Goal: Navigation & Orientation: Find specific page/section

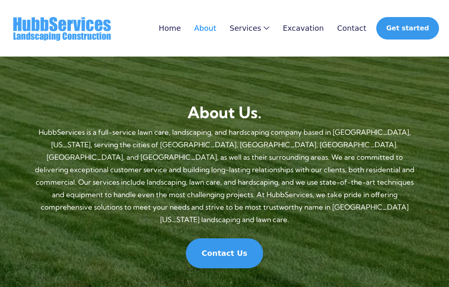
click at [261, 27] on div "Services" at bounding box center [246, 28] width 32 height 8
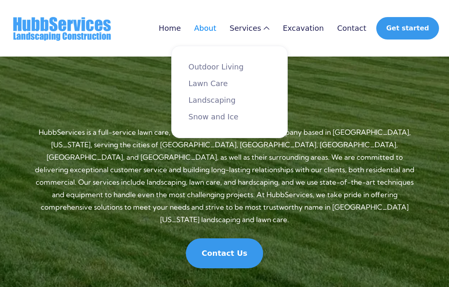
click at [231, 100] on link "Landscaping" at bounding box center [229, 100] width 82 height 8
click at [195, 22] on div "Home About Services Outdoor Living Lawn Care Landscaping Snow and Ice Excavatio…" at bounding box center [293, 28] width 294 height 22
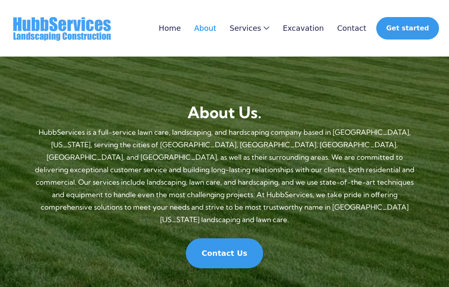
click at [181, 32] on link "Home" at bounding box center [170, 28] width 22 height 8
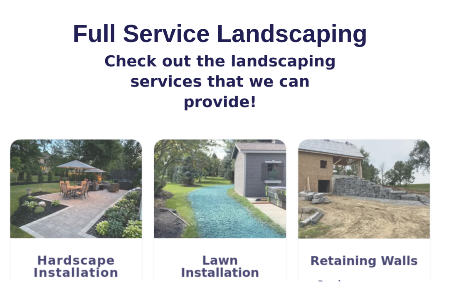
scroll to position [48, 0]
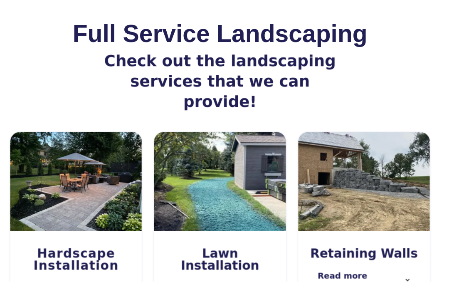
click at [379, 253] on h3 "Retaining Walls" at bounding box center [371, 259] width 111 height 12
click at [392, 176] on img at bounding box center [372, 185] width 134 height 101
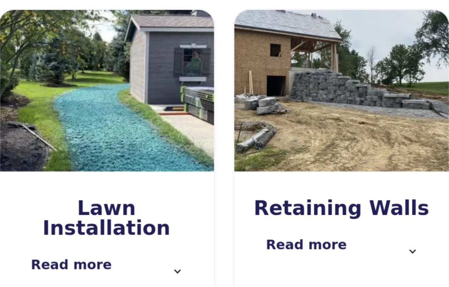
scroll to position [90, 0]
click at [325, 235] on div "Read more" at bounding box center [350, 243] width 51 height 17
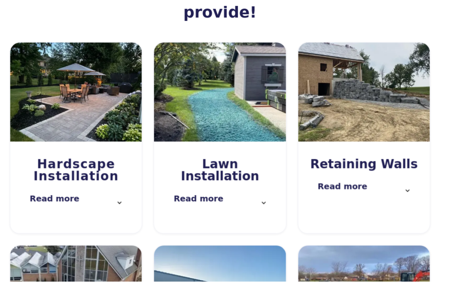
scroll to position [138, 0]
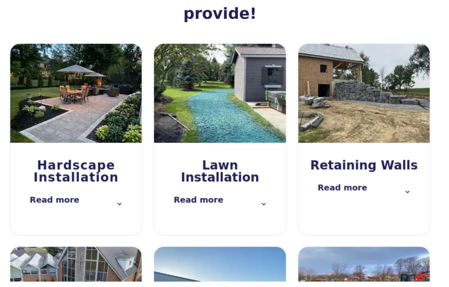
click at [398, 162] on h3 "Retaining Walls" at bounding box center [371, 168] width 111 height 12
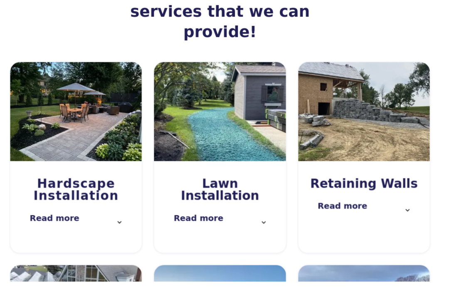
scroll to position [119, 0]
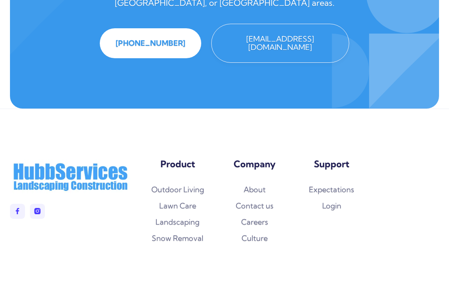
scroll to position [1154, 0]
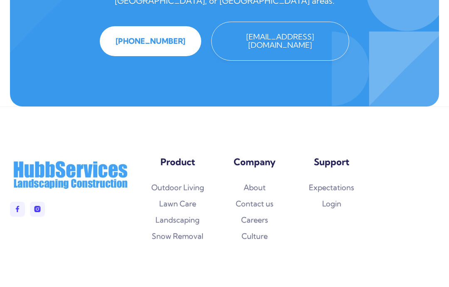
click at [260, 200] on link "Contact us" at bounding box center [255, 204] width 38 height 8
